Goal: Task Accomplishment & Management: Manage account settings

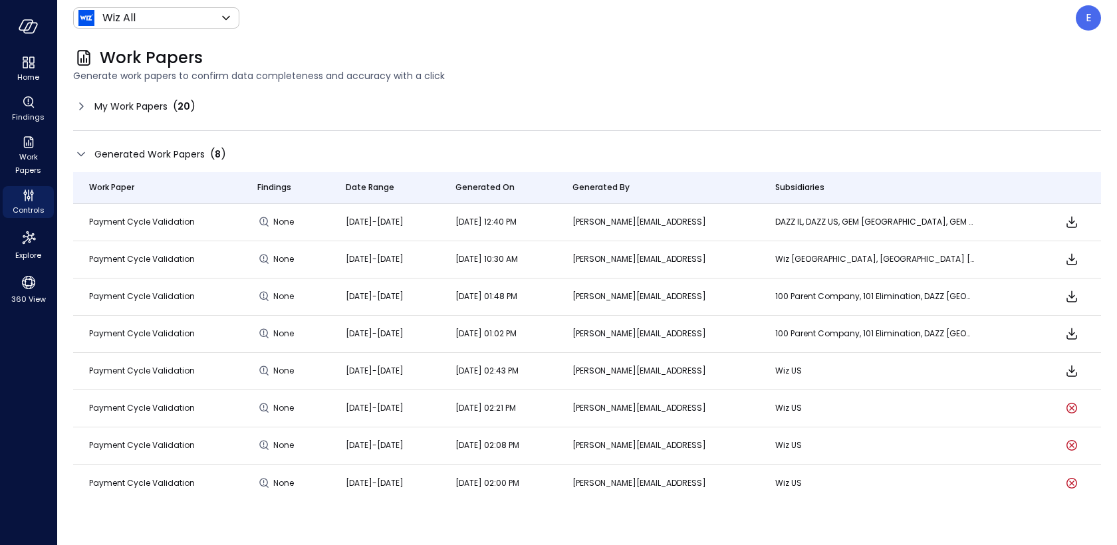
click at [1088, 243] on td at bounding box center [1072, 259] width 59 height 37
click at [1073, 214] on icon "Download" at bounding box center [1072, 222] width 16 height 16
click at [1073, 227] on icon "Download" at bounding box center [1072, 222] width 16 height 16
click at [1071, 219] on icon "Download" at bounding box center [1072, 222] width 16 height 16
click at [934, 155] on div "Generated Work Papers ( 8 )" at bounding box center [587, 154] width 1028 height 20
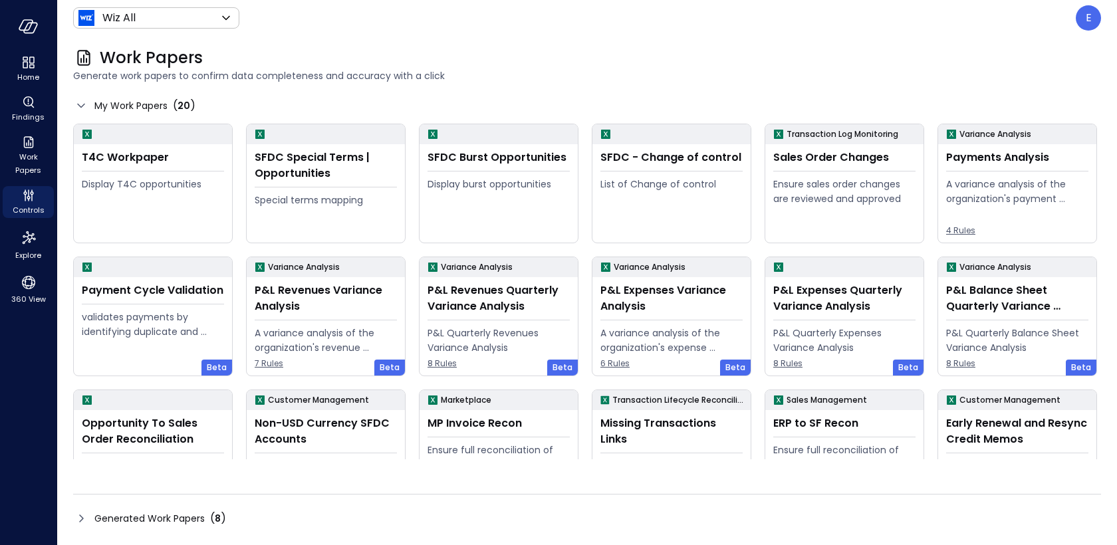
click at [195, 512] on span "Generated Work Papers" at bounding box center [149, 518] width 110 height 15
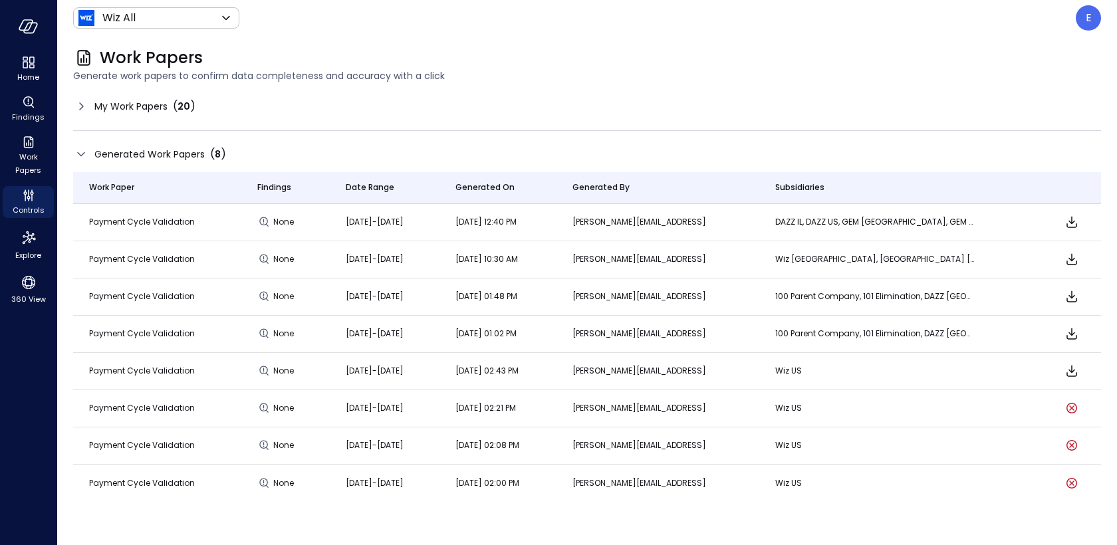
click at [104, 112] on span "My Work Papers" at bounding box center [130, 106] width 73 height 15
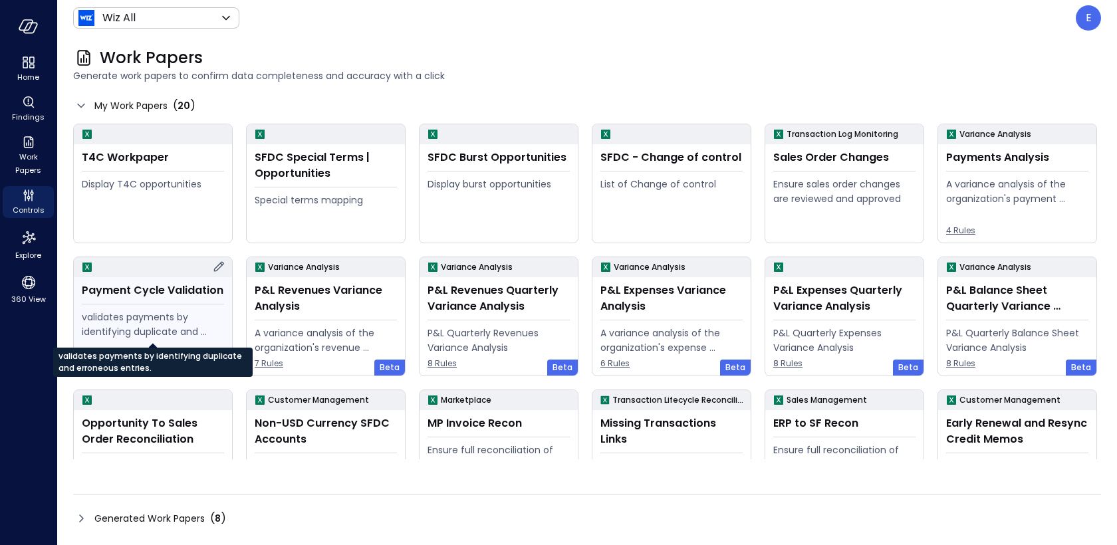
click at [134, 308] on div "Payment Cycle Validation validates payments by identifying duplicate and errone…" at bounding box center [153, 326] width 158 height 98
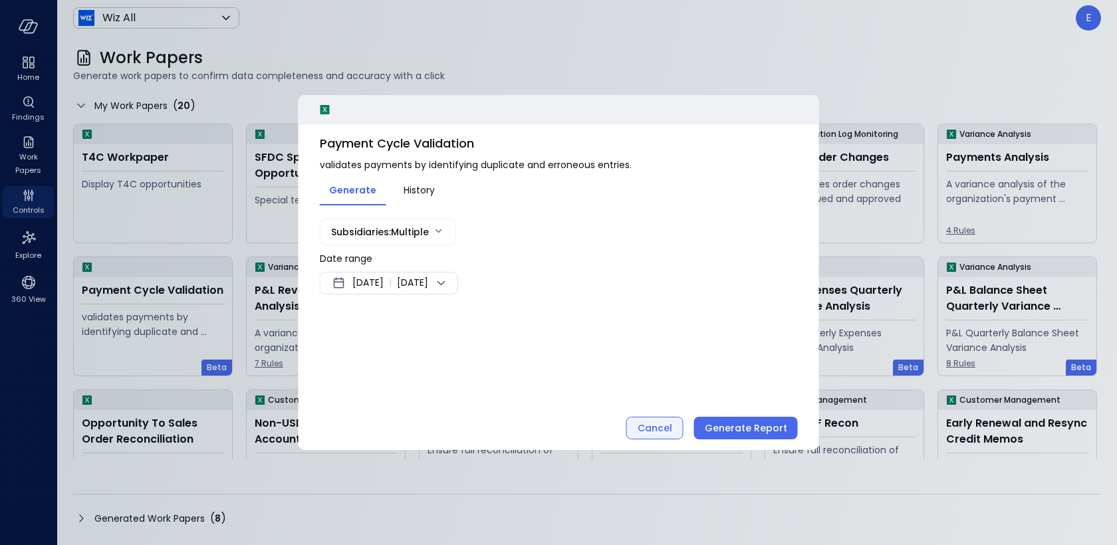
click at [664, 430] on div "Cancel" at bounding box center [655, 428] width 35 height 17
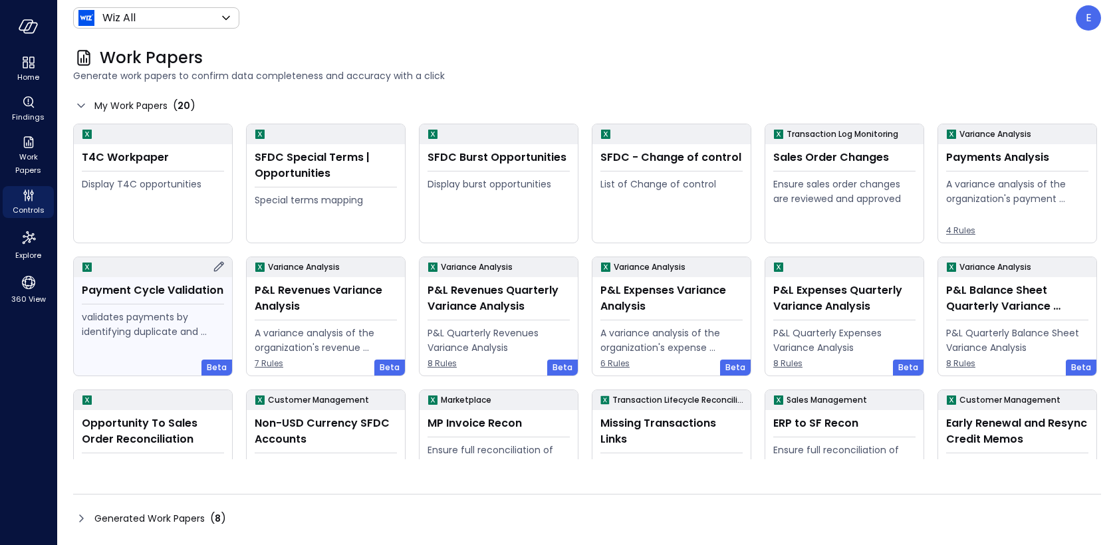
click at [215, 261] on icon at bounding box center [219, 267] width 16 height 16
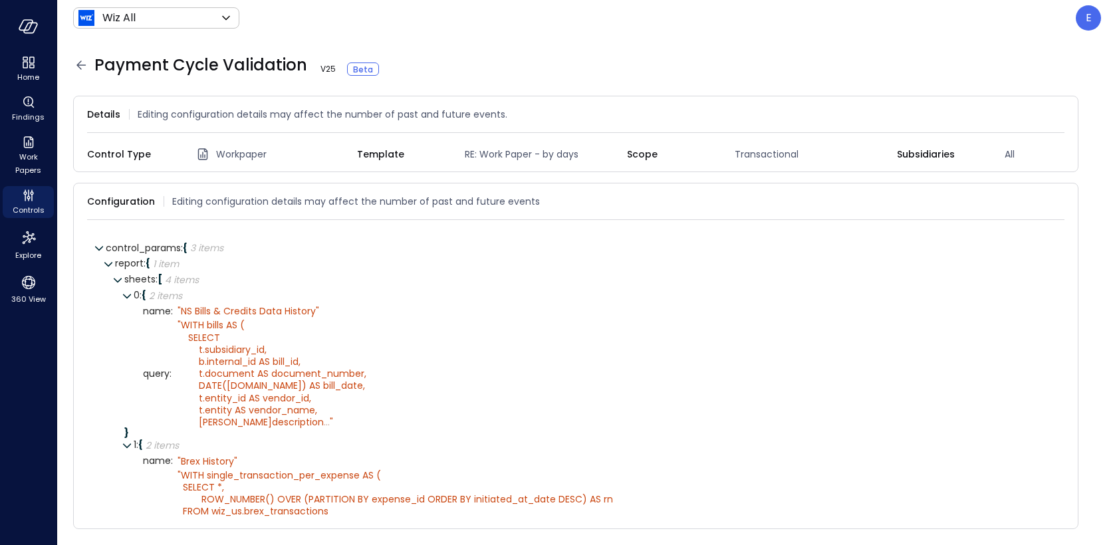
click at [79, 64] on icon at bounding box center [81, 65] width 16 height 16
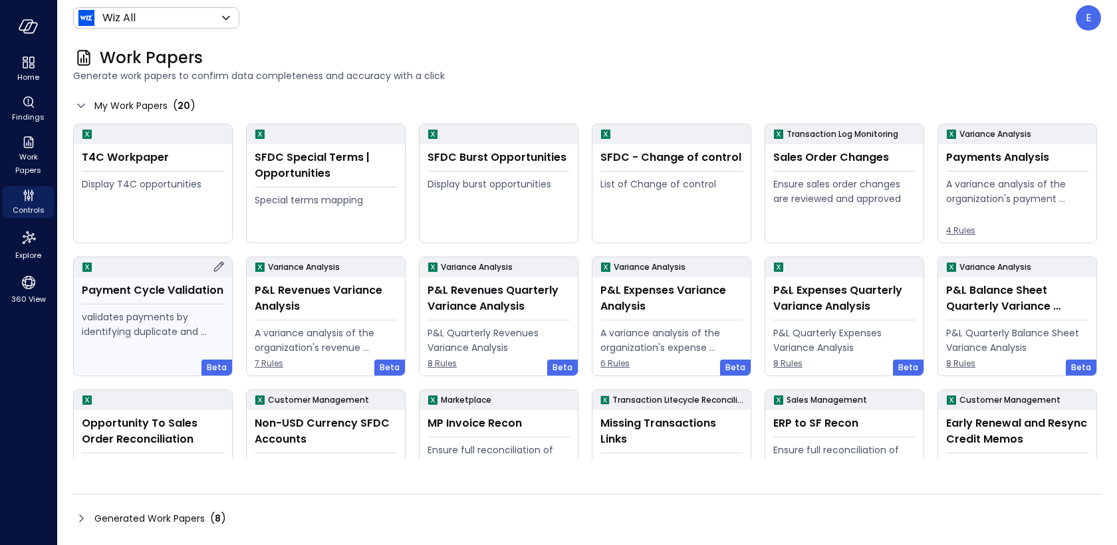
click at [161, 303] on div "Payment Cycle Validation validates payments by identifying duplicate and errone…" at bounding box center [153, 326] width 158 height 98
